Goal: Navigation & Orientation: Locate item on page

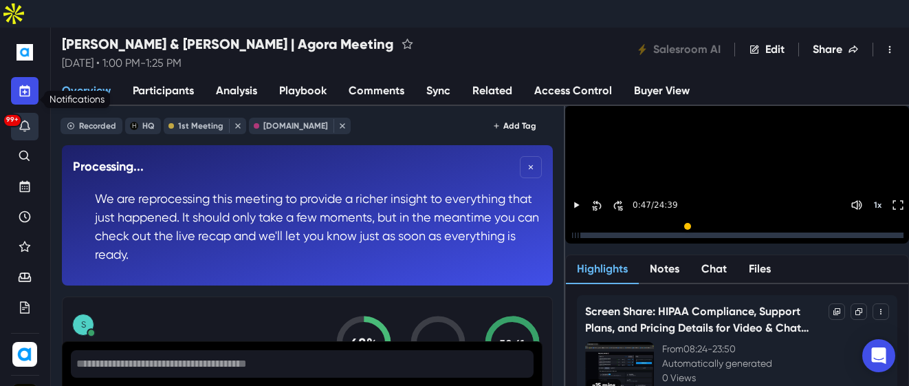
click at [24, 119] on icon "Notifications" at bounding box center [25, 126] width 14 height 14
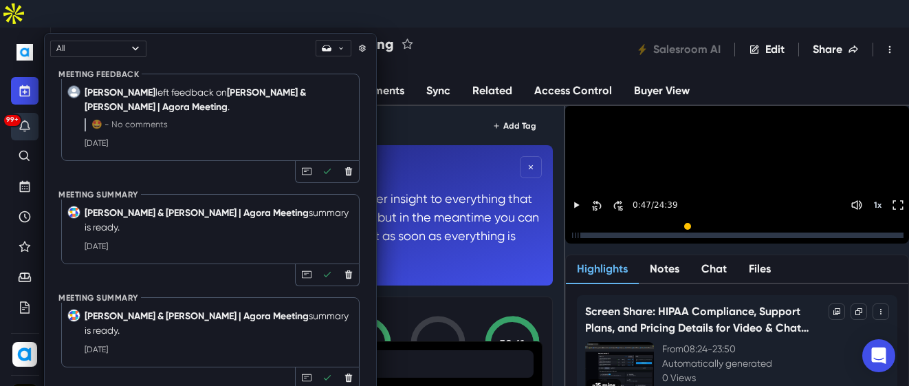
click at [24, 119] on icon "Notifications" at bounding box center [25, 126] width 14 height 14
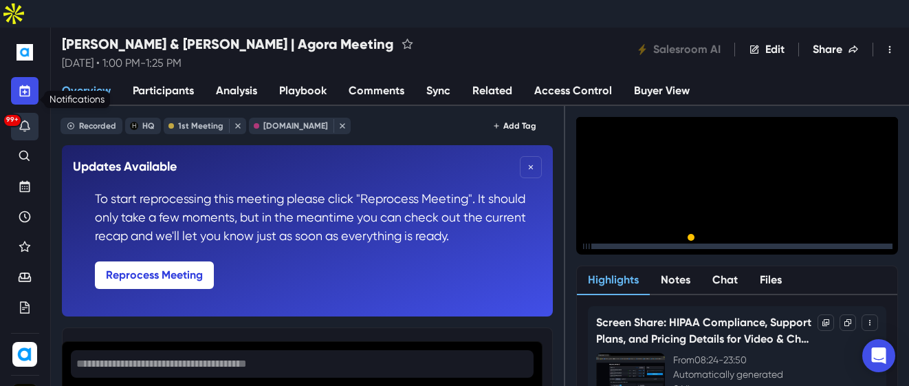
click at [23, 119] on div "99+" at bounding box center [25, 126] width 14 height 15
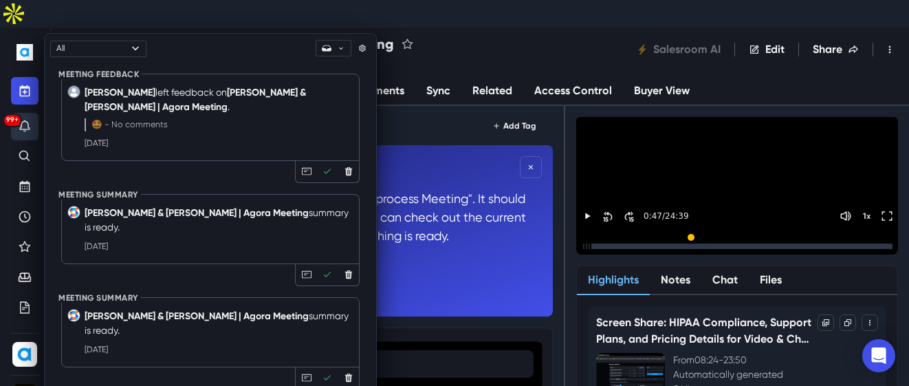
click at [23, 119] on div "99+" at bounding box center [25, 126] width 14 height 15
